Goal: Task Accomplishment & Management: Use online tool/utility

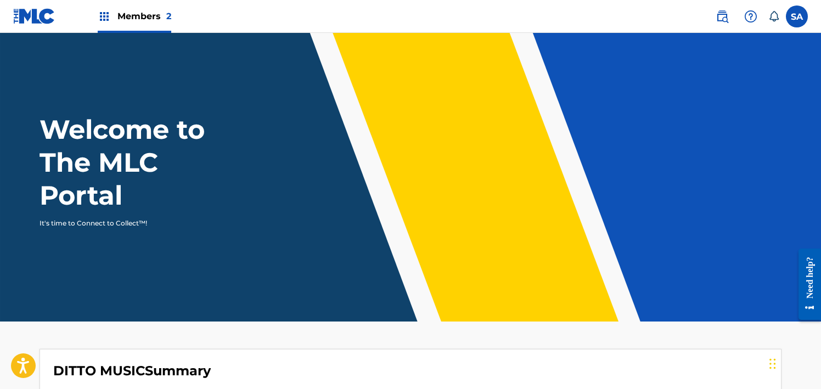
click at [128, 12] on span "Members 2" at bounding box center [144, 16] width 54 height 13
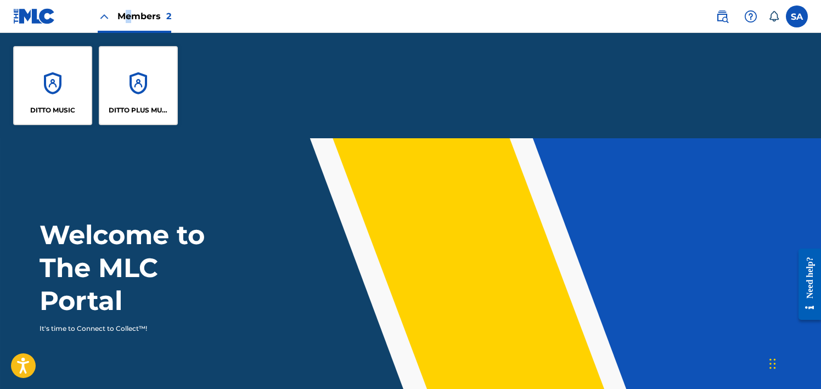
click at [140, 74] on div "DITTO PLUS MUSIC" at bounding box center [138, 85] width 79 height 79
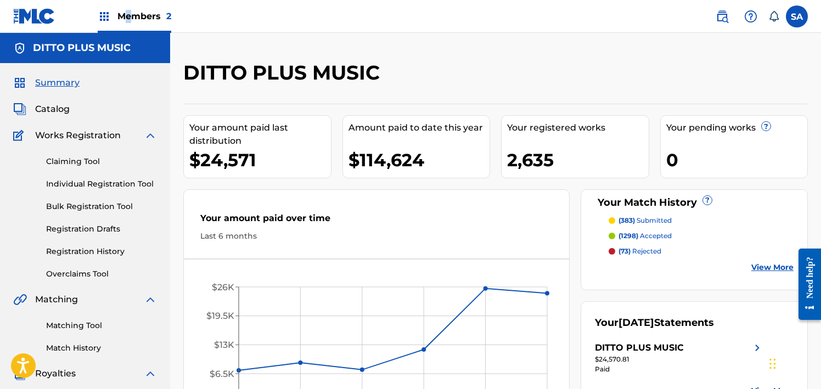
click at [66, 321] on link "Matching Tool" at bounding box center [101, 326] width 111 height 12
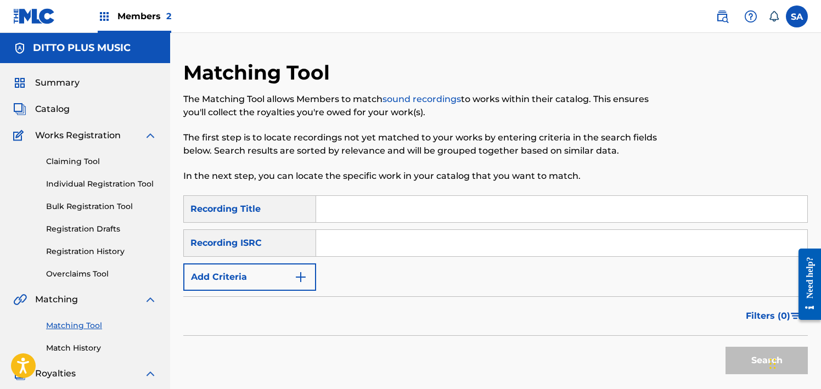
click at [370, 214] on input "Search Form" at bounding box center [561, 209] width 491 height 26
paste input "[GEOGRAPHIC_DATA]"
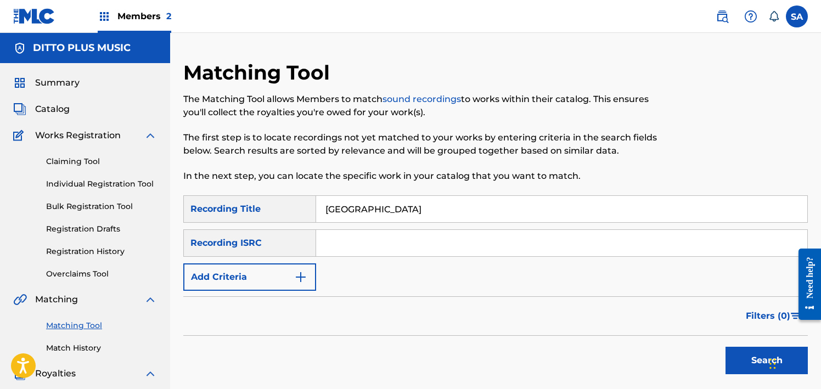
type input "[GEOGRAPHIC_DATA]"
click at [291, 273] on button "Add Criteria" at bounding box center [249, 276] width 133 height 27
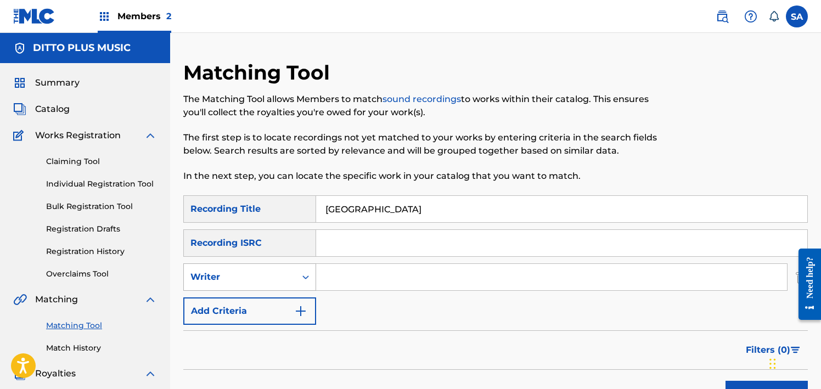
click at [281, 268] on div "Writer" at bounding box center [240, 277] width 112 height 21
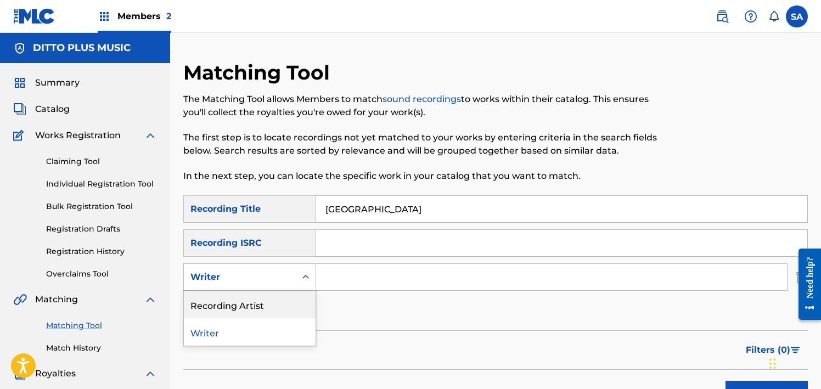
drag, startPoint x: 256, startPoint y: 305, endPoint x: 281, endPoint y: 296, distance: 26.9
click at [256, 305] on div "Recording Artist" at bounding box center [250, 304] width 132 height 27
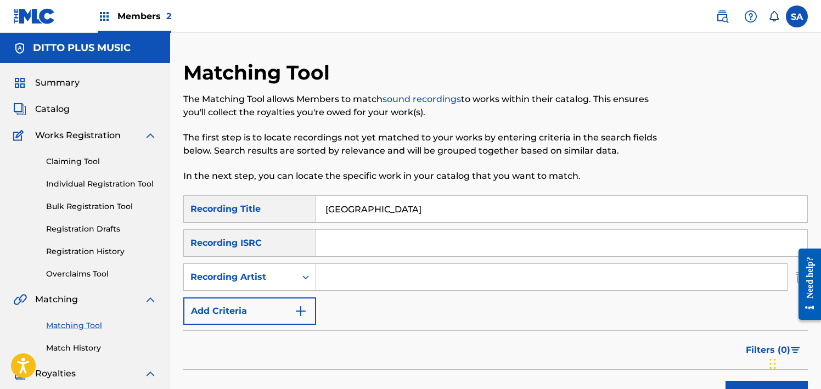
click at [355, 281] on input "Search Form" at bounding box center [551, 277] width 471 height 26
paste input "[PERSON_NAME]"
type input "[PERSON_NAME]"
click at [725, 381] on button "Search" at bounding box center [766, 394] width 82 height 27
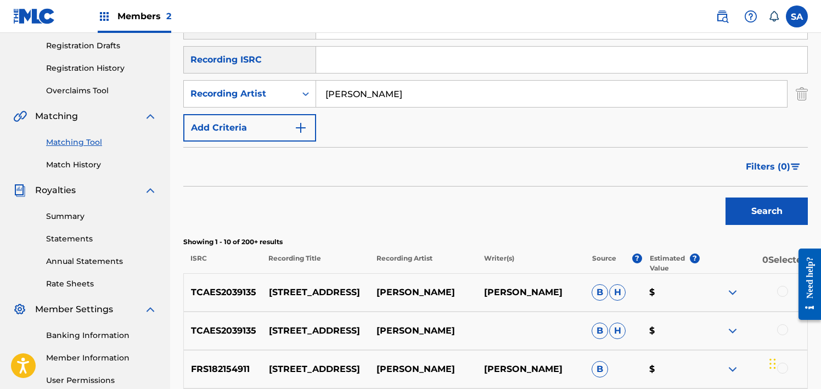
scroll to position [189, 0]
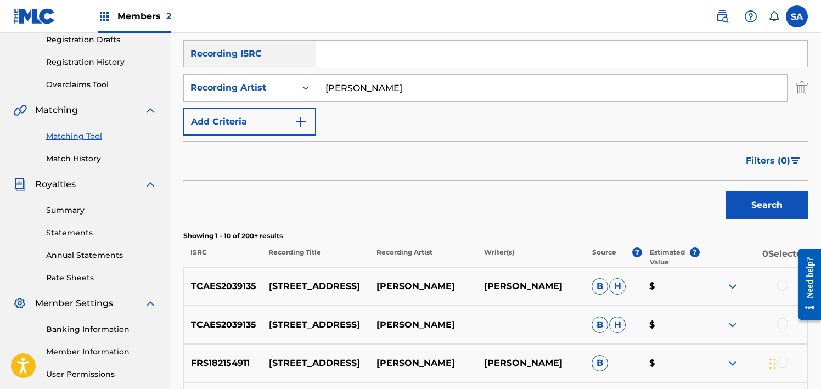
click at [209, 287] on p "TCAES2039135" at bounding box center [222, 286] width 77 height 13
copy p "TCAES2039135"
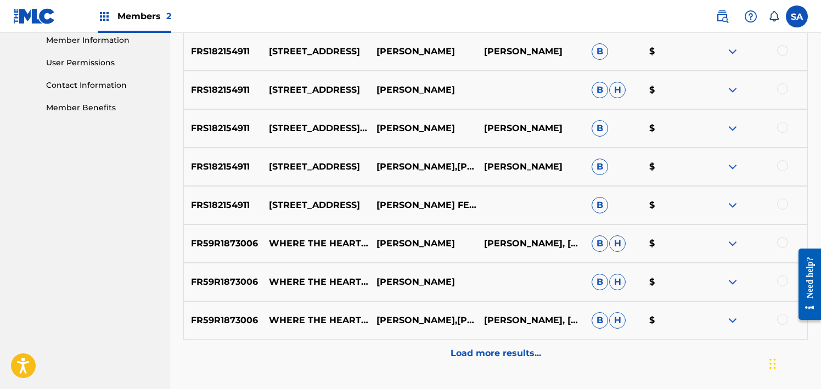
scroll to position [513, 0]
